Goal: Find contact information: Find contact information

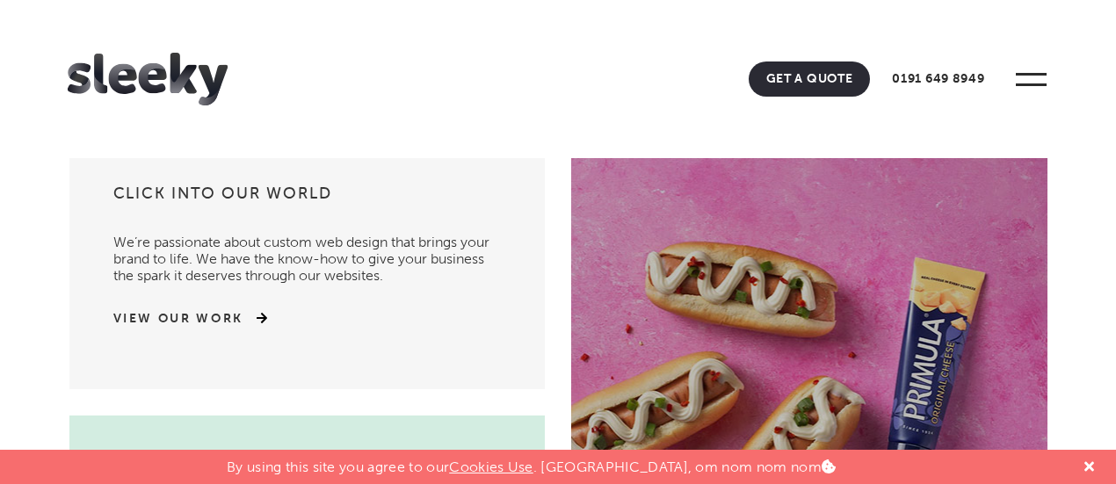
scroll to position [33, 0]
click at [1096, 468] on div at bounding box center [1089, 467] width 27 height 34
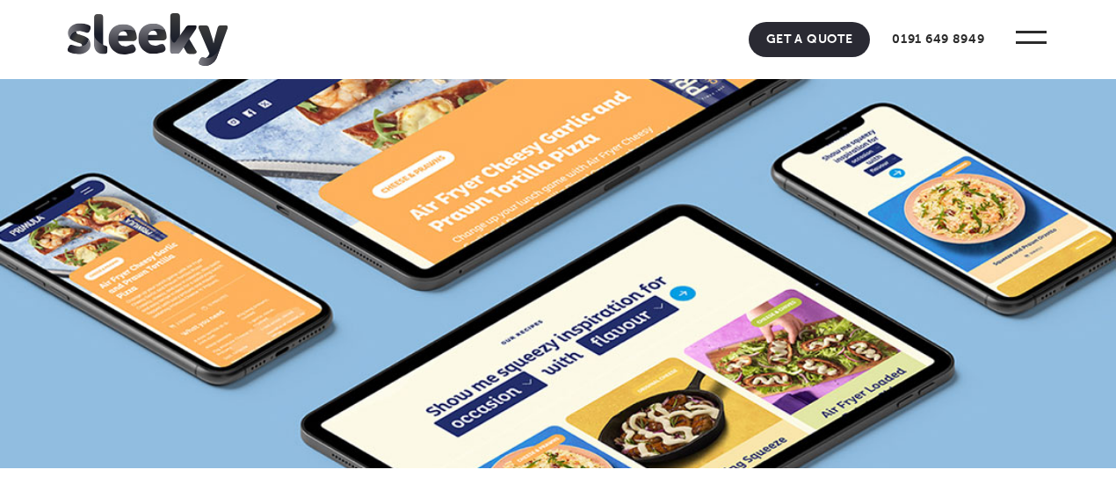
scroll to position [2409, 0]
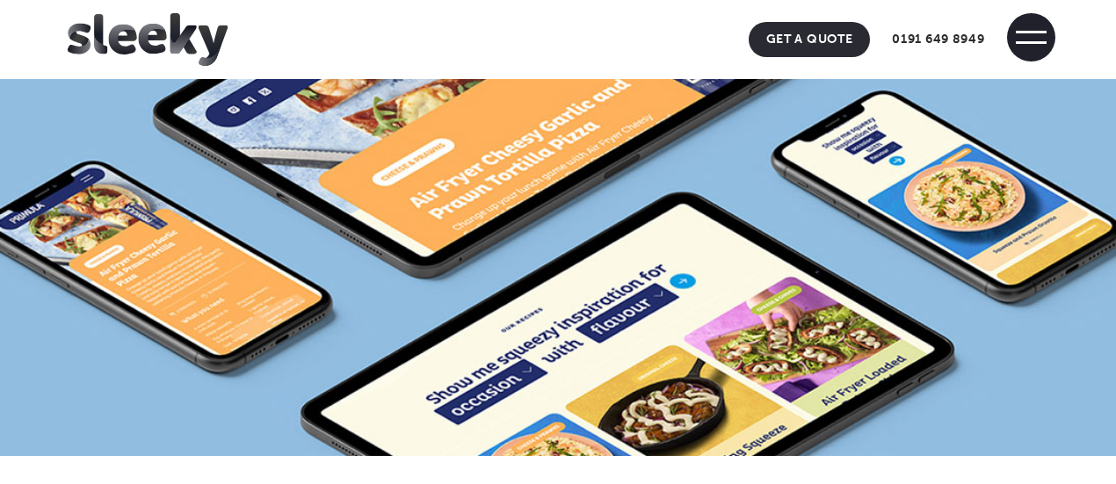
click at [1040, 47] on span at bounding box center [1031, 37] width 48 height 48
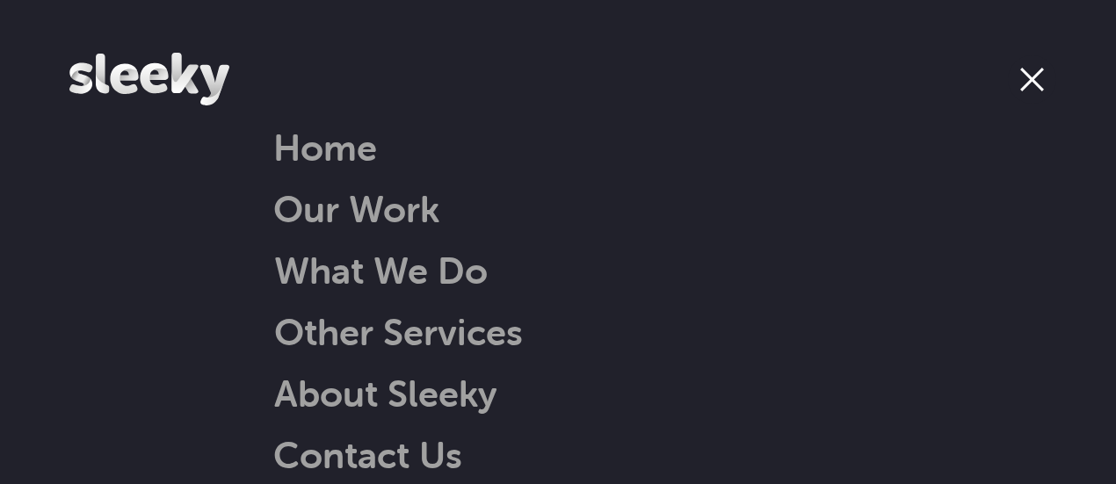
scroll to position [27, 0]
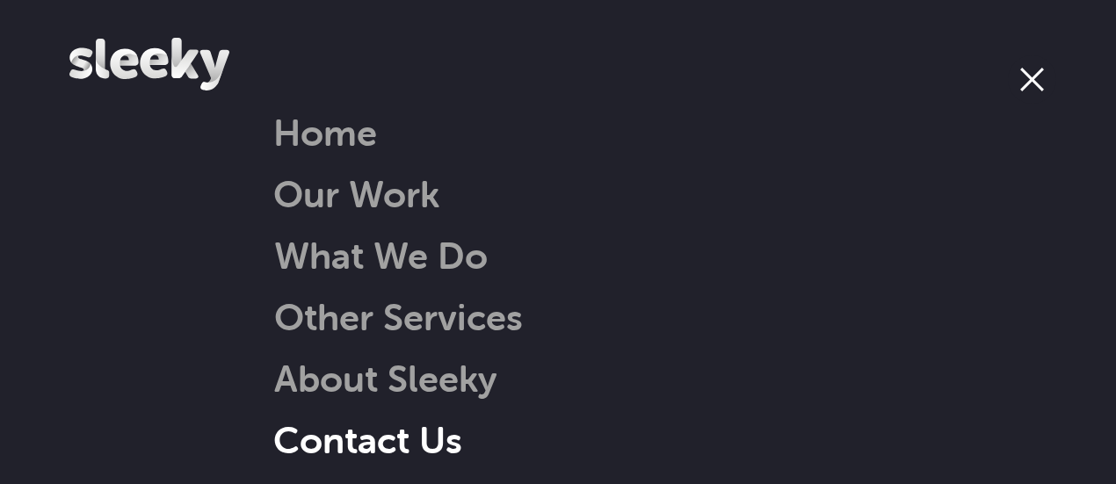
click at [377, 418] on link "Contact Us" at bounding box center [367, 440] width 189 height 45
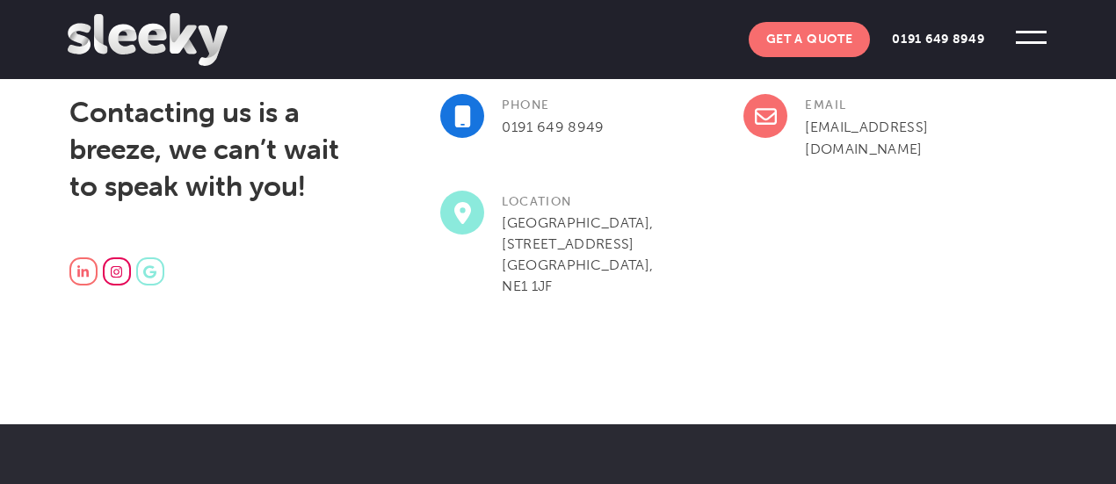
scroll to position [582, 0]
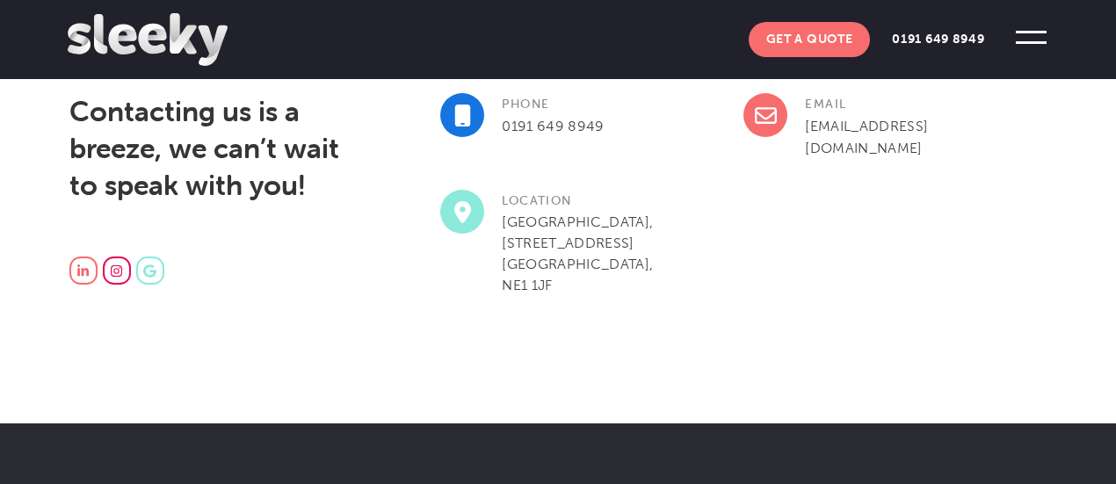
click at [1029, 40] on span at bounding box center [1031, 37] width 48 height 48
